Goal: Information Seeking & Learning: Learn about a topic

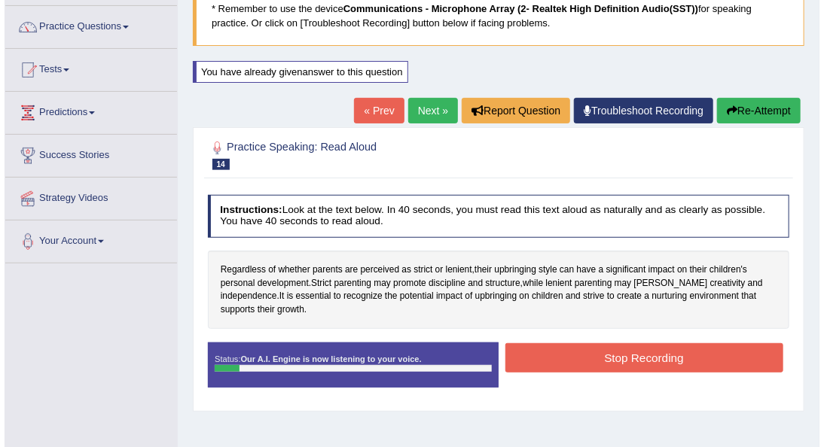
scroll to position [111, 0]
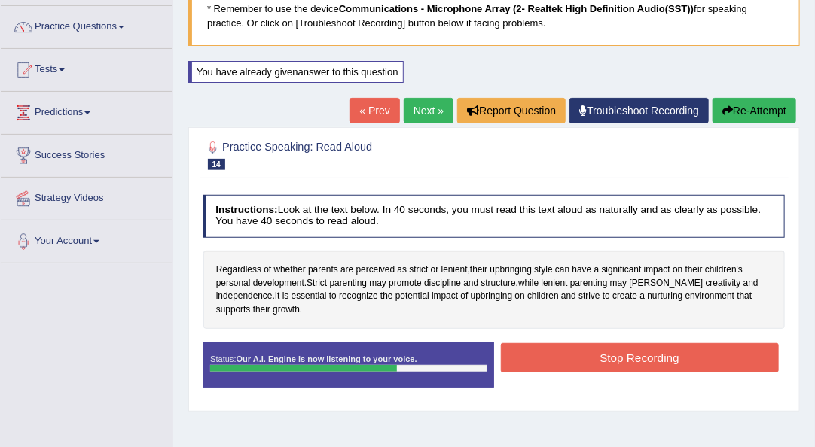
click at [533, 363] on button "Stop Recording" at bounding box center [640, 357] width 278 height 29
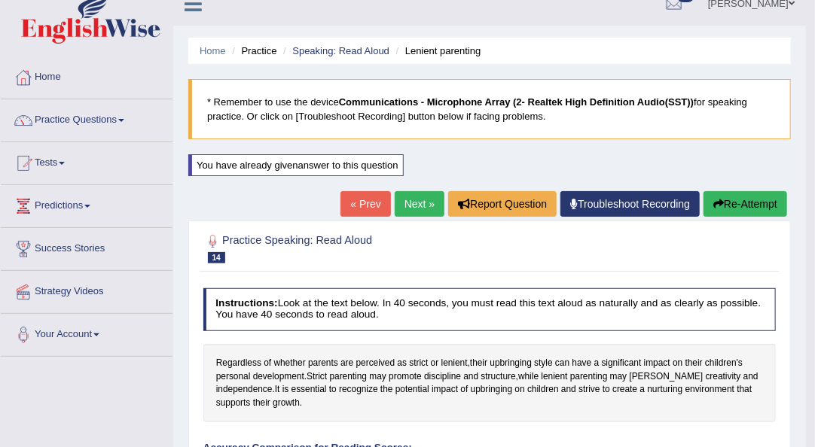
scroll to position [0, 0]
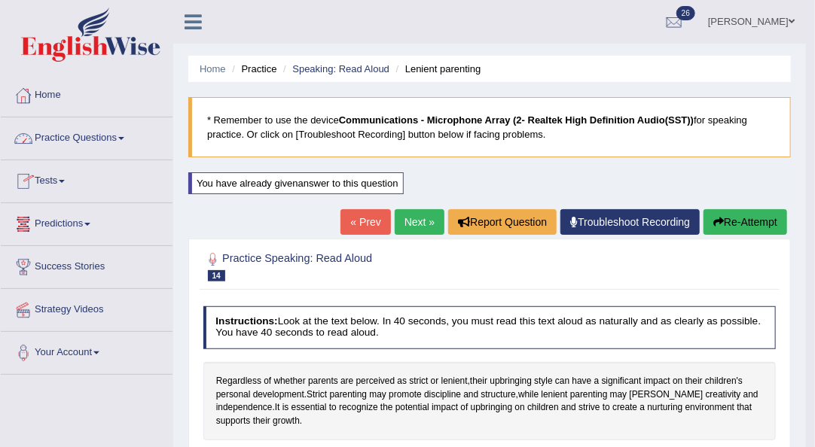
click at [39, 102] on link "Home" at bounding box center [87, 94] width 172 height 38
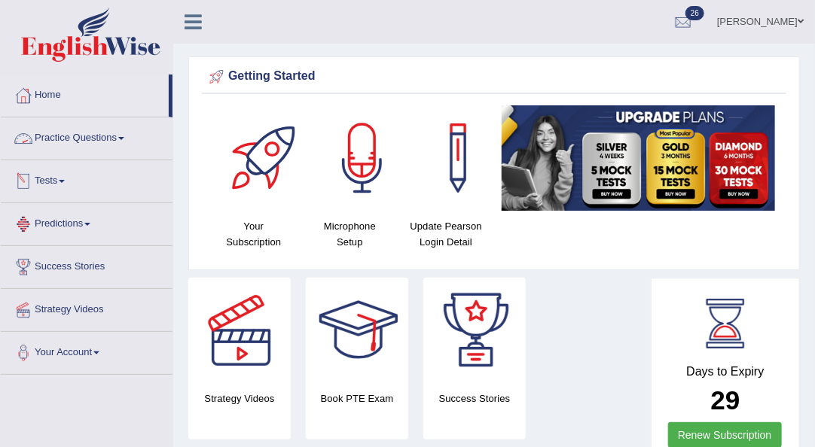
click at [125, 134] on link "Practice Questions" at bounding box center [87, 137] width 172 height 38
